Goal: Information Seeking & Learning: Learn about a topic

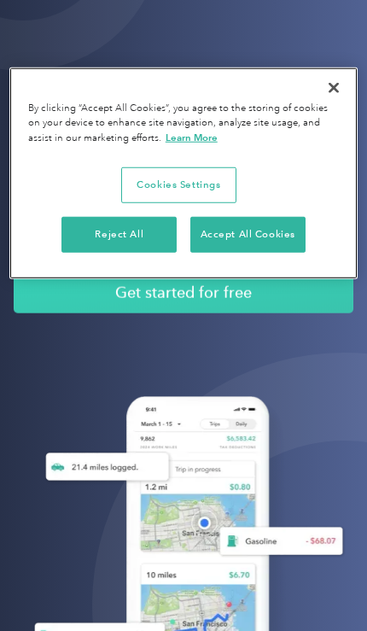
click at [209, 242] on button "Accept All Cookies" at bounding box center [247, 235] width 115 height 36
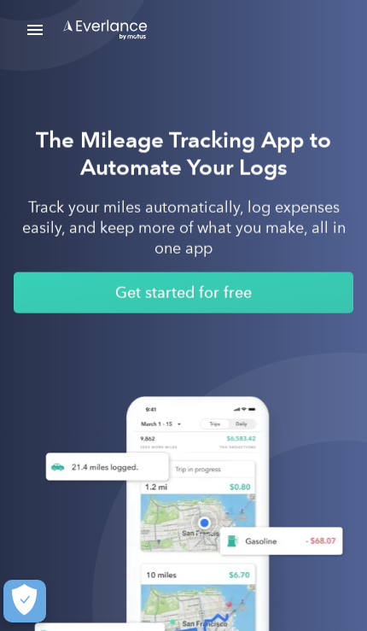
click at [144, 293] on link "Get started for free" at bounding box center [184, 292] width 340 height 41
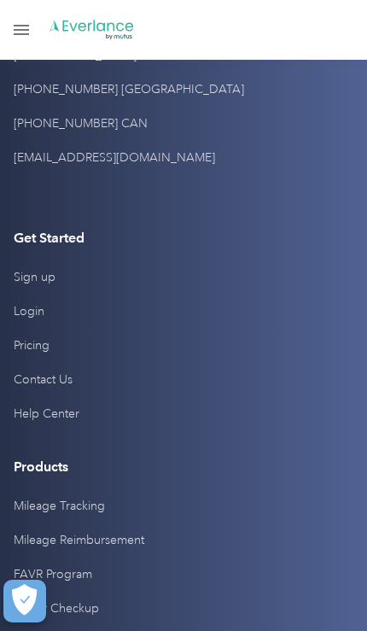
scroll to position [7044, 0]
click at [16, 330] on link "Pricing" at bounding box center [32, 347] width 36 height 34
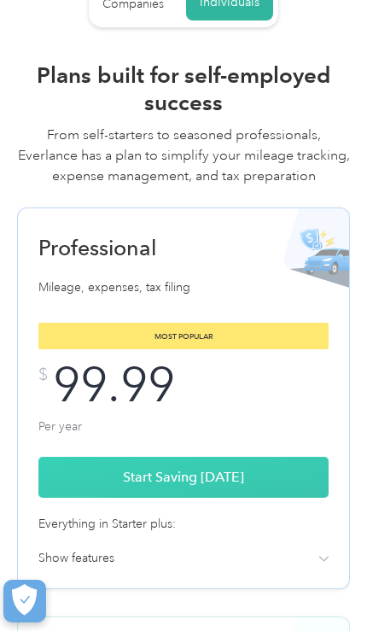
scroll to position [139, 0]
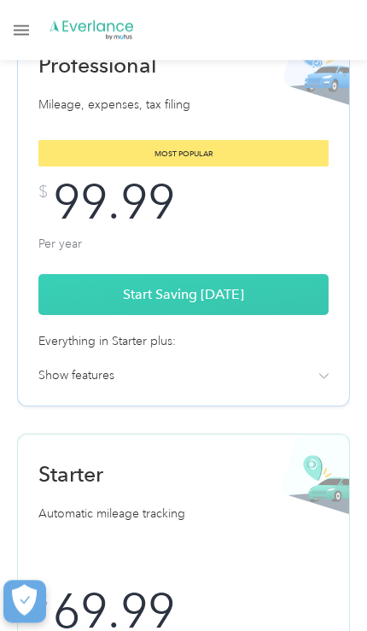
click at [320, 366] on div "Show features" at bounding box center [183, 375] width 290 height 19
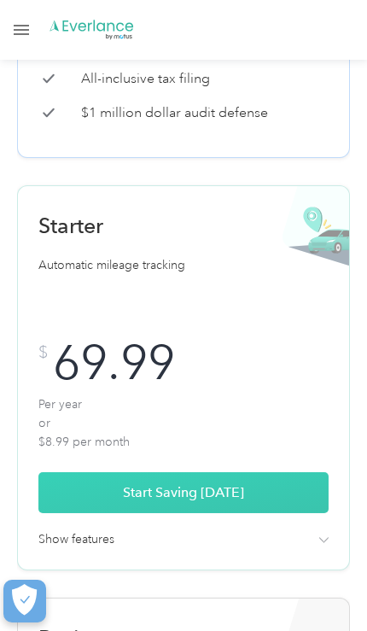
scroll to position [722, 0]
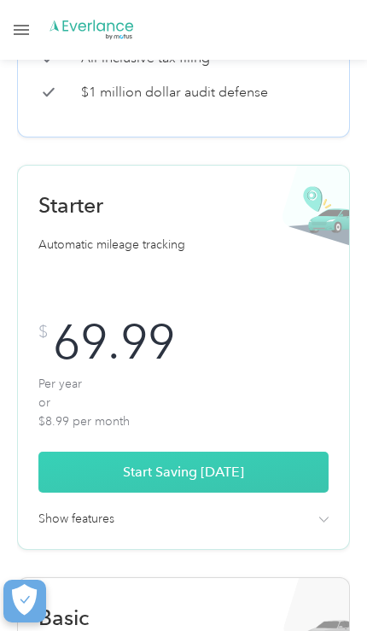
click at [326, 517] on img at bounding box center [324, 520] width 10 height 6
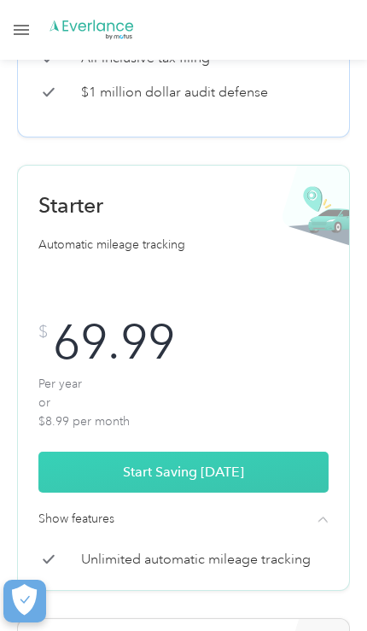
scroll to position [0, 0]
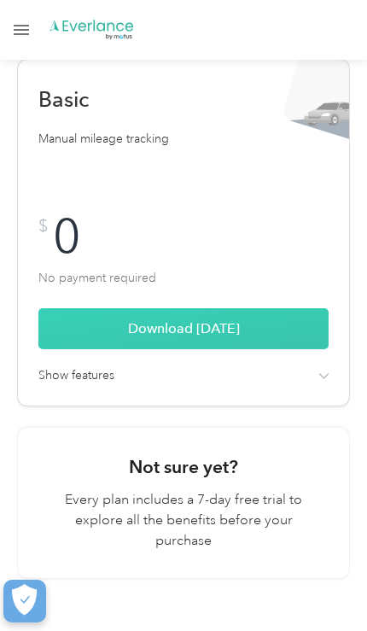
click at [324, 378] on img at bounding box center [324, 376] width 10 height 6
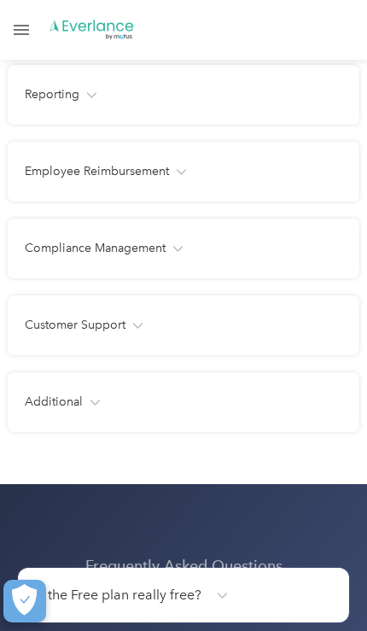
scroll to position [3502, 0]
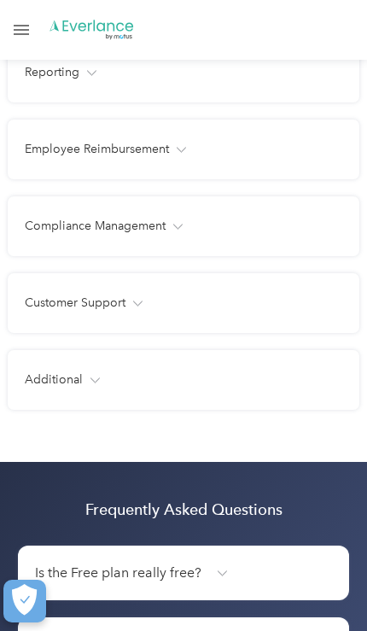
click at [82, 410] on div "Additional Users Unlimited Unlimited Up to 15 Free manager and admin-only licen…" at bounding box center [184, 380] width 352 height 60
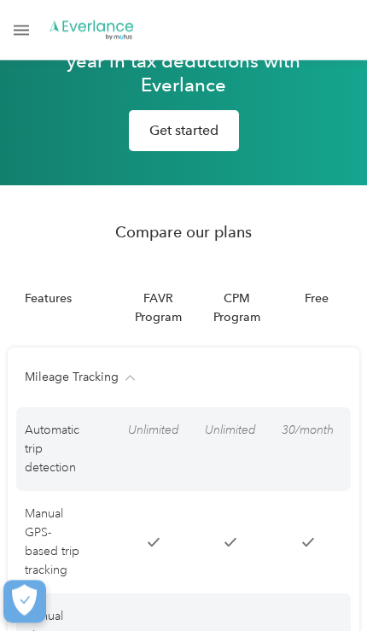
scroll to position [2046, 0]
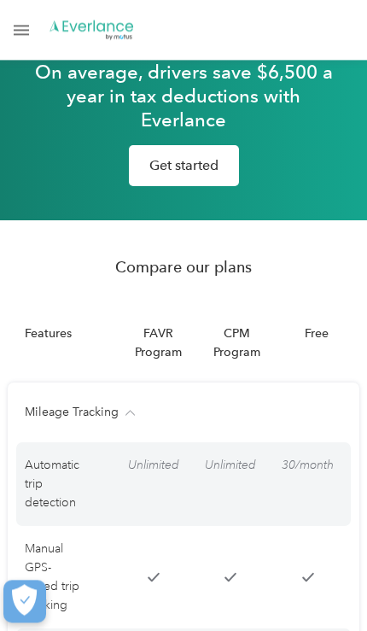
click at [148, 354] on div "FAVR Program" at bounding box center [158, 343] width 73 height 38
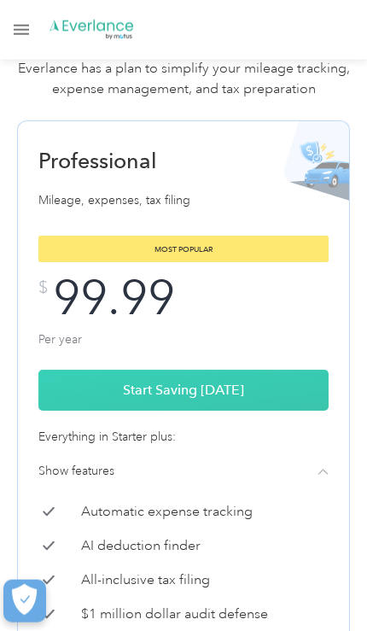
scroll to position [202, 0]
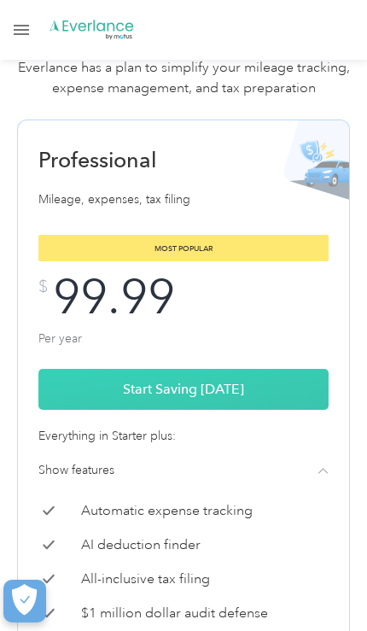
click at [274, 389] on link "Start Saving Today" at bounding box center [183, 389] width 290 height 41
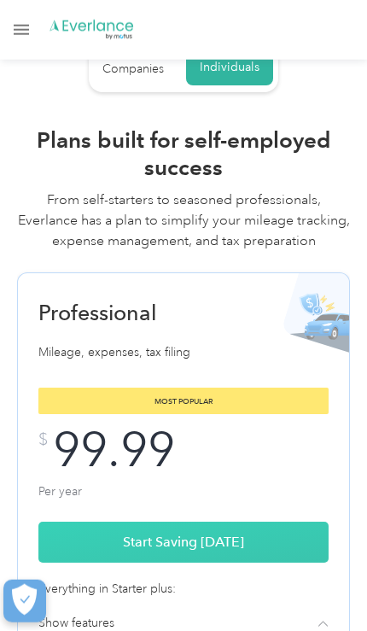
scroll to position [0, 0]
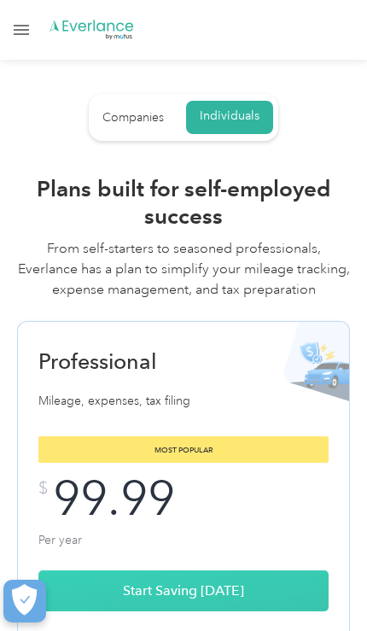
click at [26, 38] on link "Open Menu" at bounding box center [21, 30] width 29 height 32
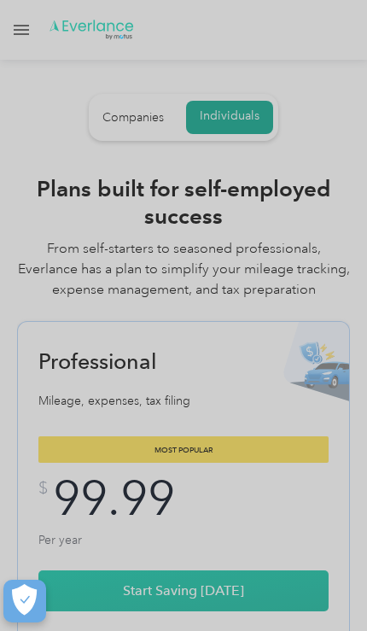
click at [23, 33] on div "Open Menu" at bounding box center [21, 34] width 15 height 2
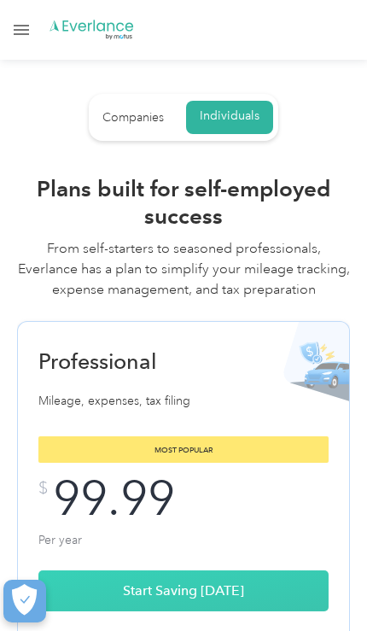
click at [26, 36] on link "Open Menu" at bounding box center [21, 30] width 29 height 32
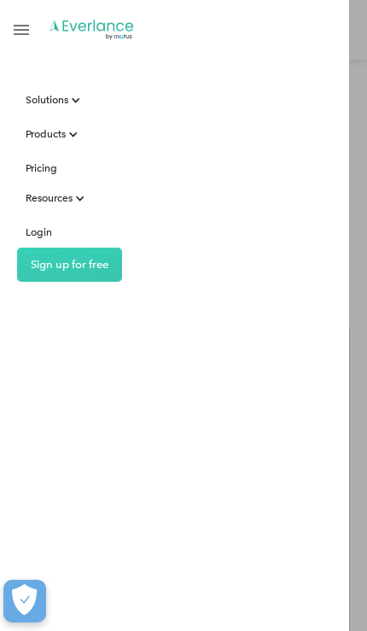
click at [38, 243] on link "Login" at bounding box center [39, 233] width 61 height 30
click at [30, 132] on div "Products" at bounding box center [46, 134] width 40 height 21
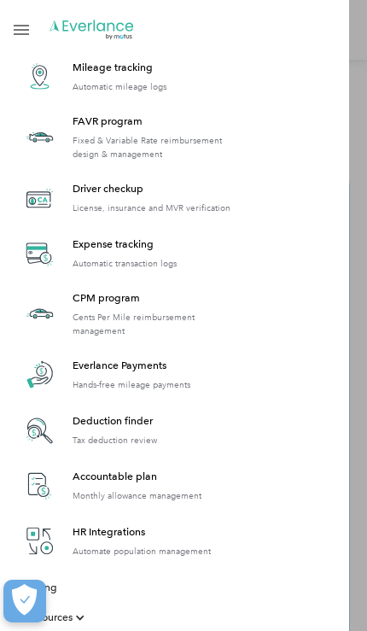
scroll to position [146, 0]
click at [56, 617] on div "Resources" at bounding box center [49, 617] width 47 height 21
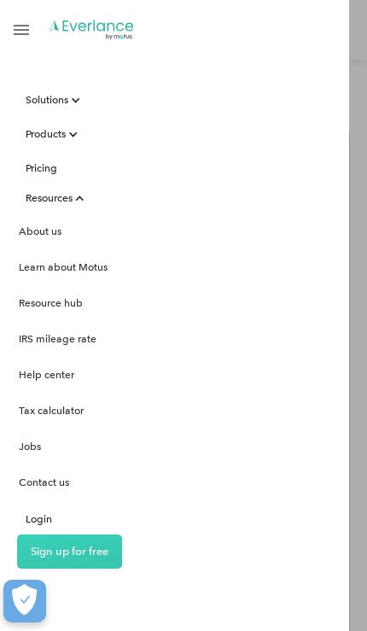
scroll to position [209, 0]
click at [317, 375] on div "Solutions For companies Easy vehicle reimbursements For self-employed Maximize …" at bounding box center [174, 315] width 349 height 631
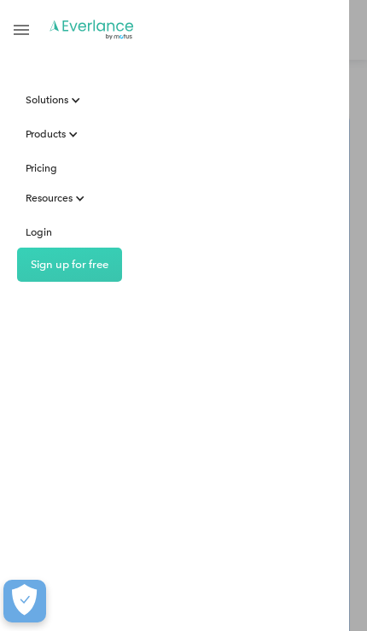
click at [290, 391] on div "Solutions For companies Easy vehicle reimbursements For self-employed Maximize …" at bounding box center [174, 315] width 349 height 631
click at [28, 202] on div "Resources" at bounding box center [49, 198] width 47 height 21
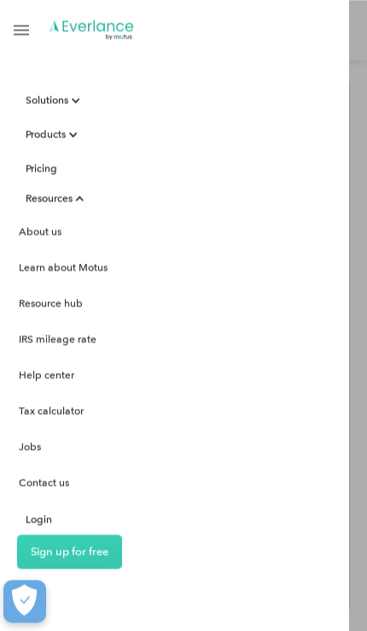
scroll to position [251, 0]
click at [35, 374] on link "Help center" at bounding box center [136, 375] width 273 height 36
